Goal: Find specific page/section: Find specific page/section

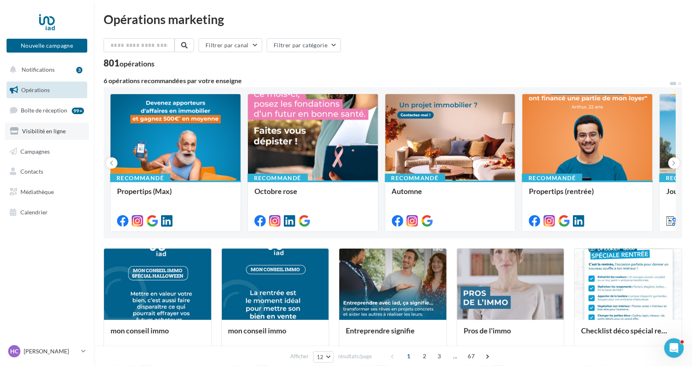
click at [39, 132] on span "Visibilité en ligne" at bounding box center [44, 131] width 44 height 7
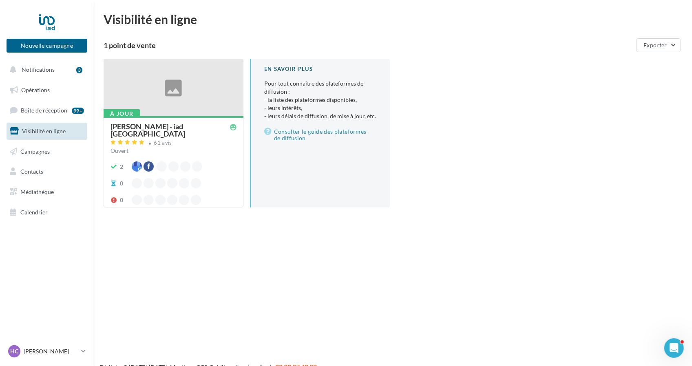
click at [137, 90] on div at bounding box center [173, 88] width 139 height 58
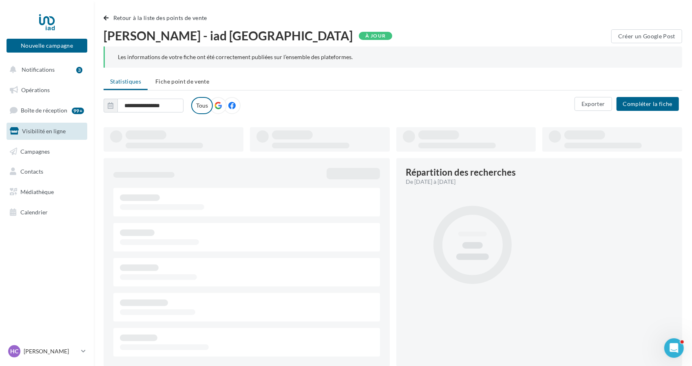
type input "**********"
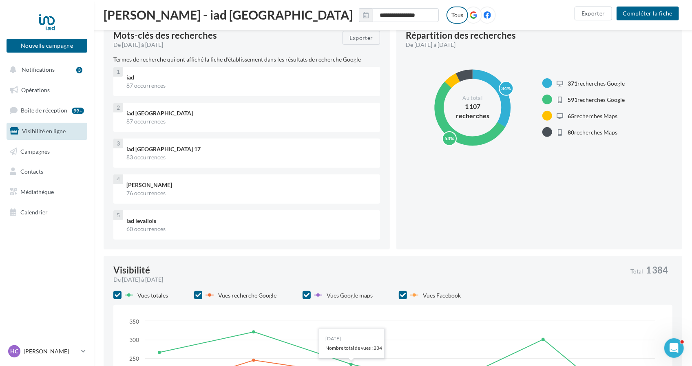
scroll to position [95, 0]
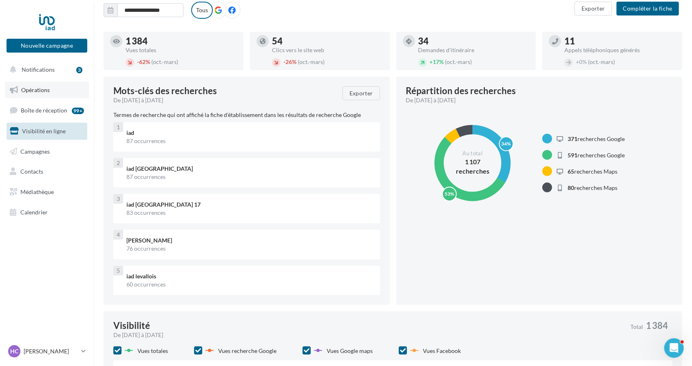
click at [45, 88] on span "Opérations" at bounding box center [35, 89] width 29 height 7
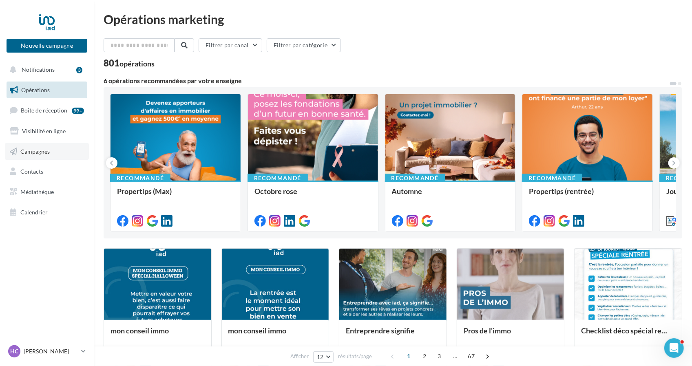
click at [43, 153] on span "Campagnes" at bounding box center [34, 151] width 29 height 7
